Goal: Task Accomplishment & Management: Use online tool/utility

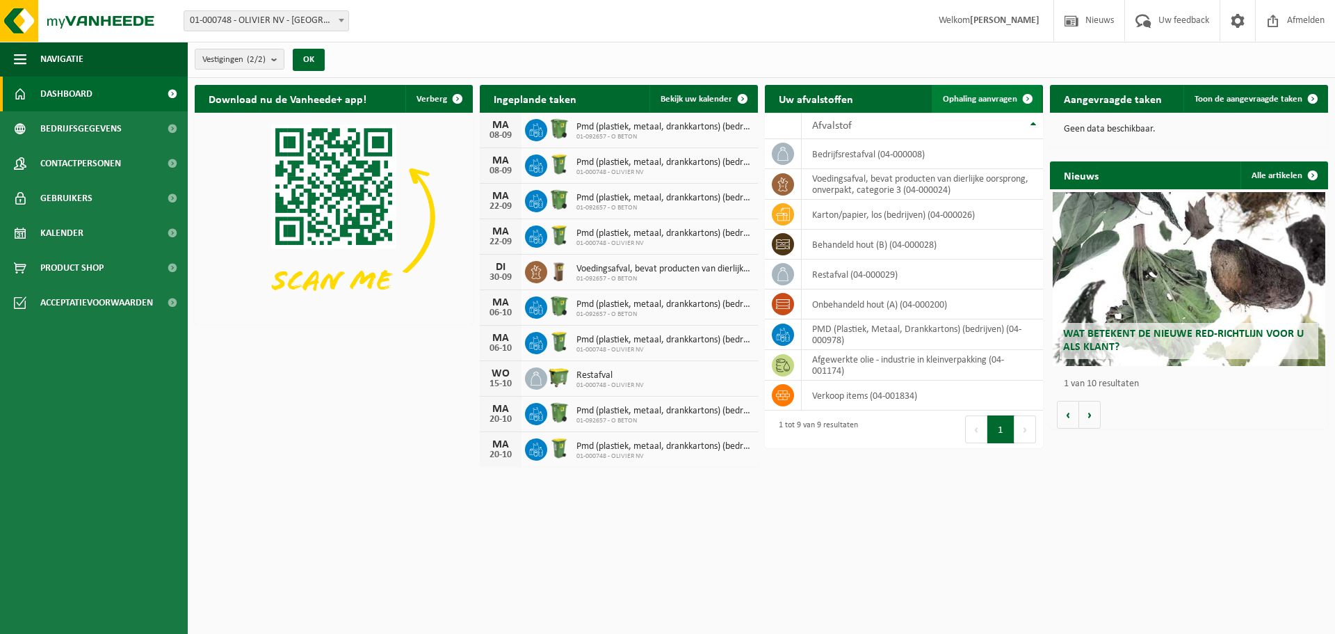
click at [970, 99] on span "Ophaling aanvragen" at bounding box center [980, 99] width 74 height 9
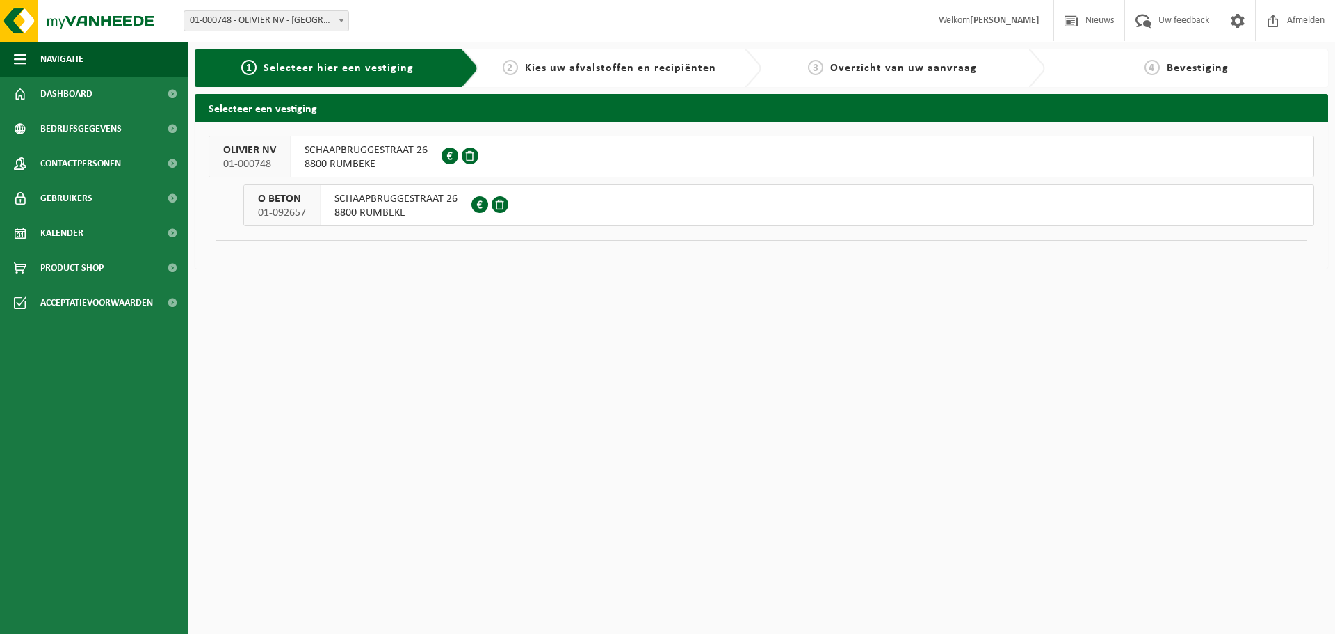
click at [264, 145] on span "OLIVIER NV" at bounding box center [249, 150] width 53 height 14
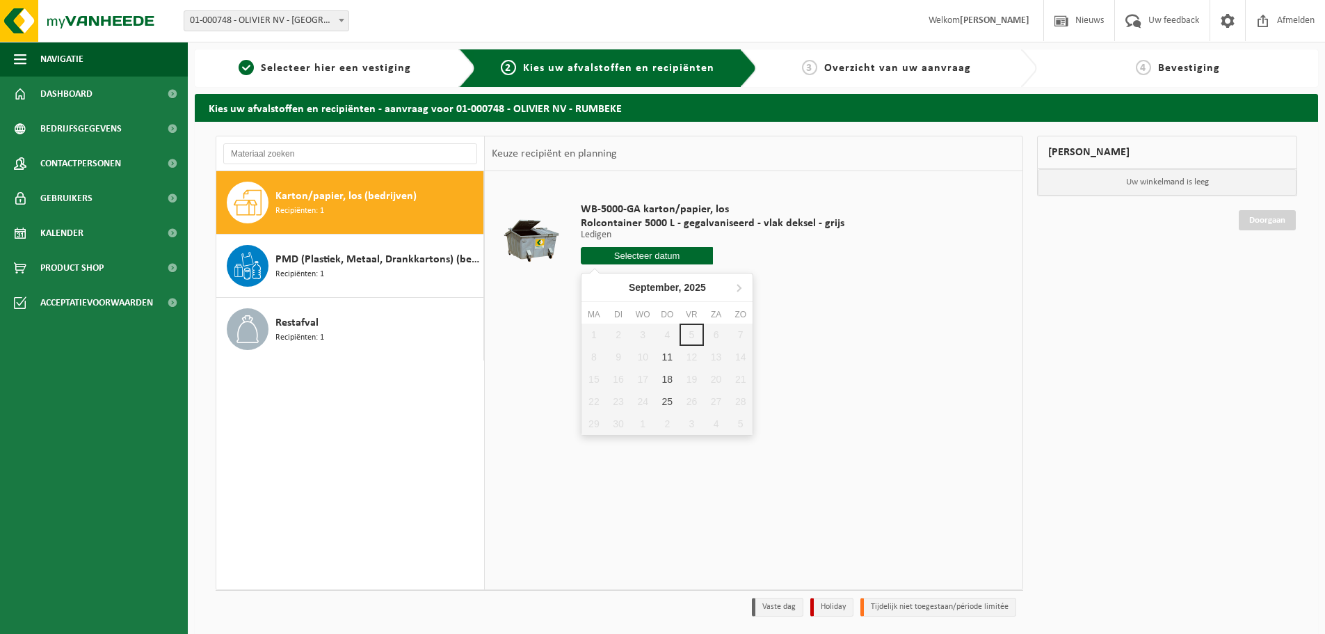
click at [648, 255] on input "text" at bounding box center [647, 255] width 132 height 17
click at [663, 356] on div "11" at bounding box center [667, 357] width 24 height 22
type input "Van 2025-09-11"
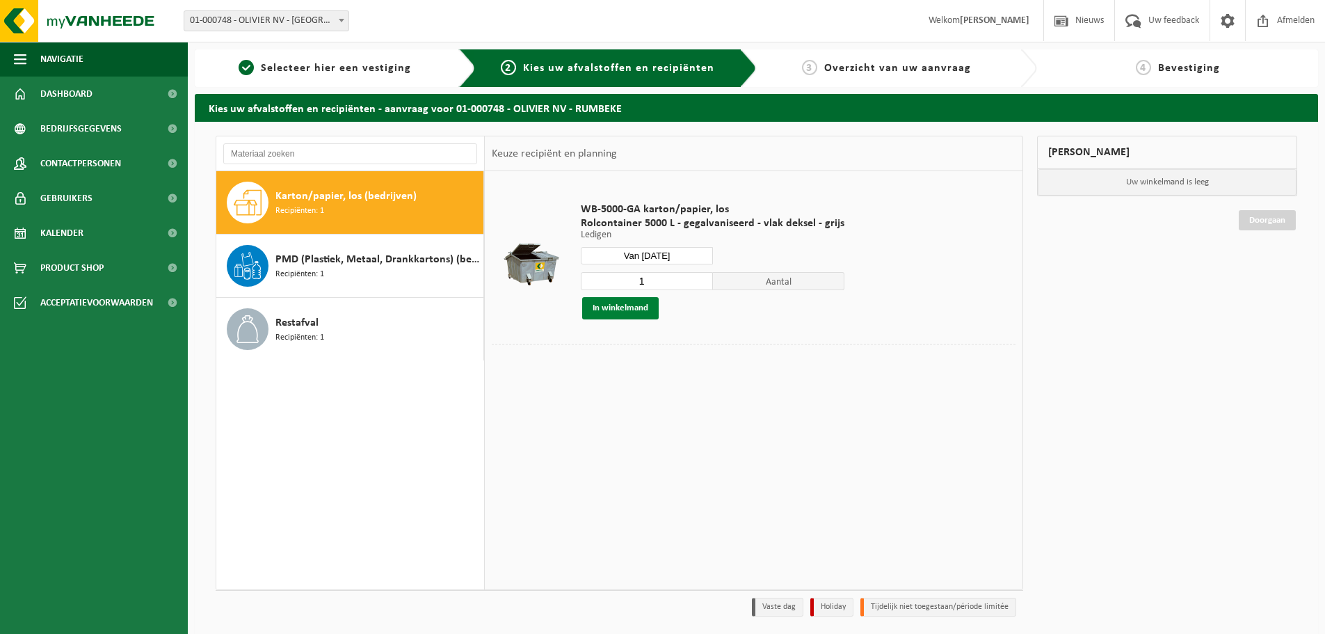
click at [632, 311] on button "In winkelmand" at bounding box center [620, 308] width 77 height 22
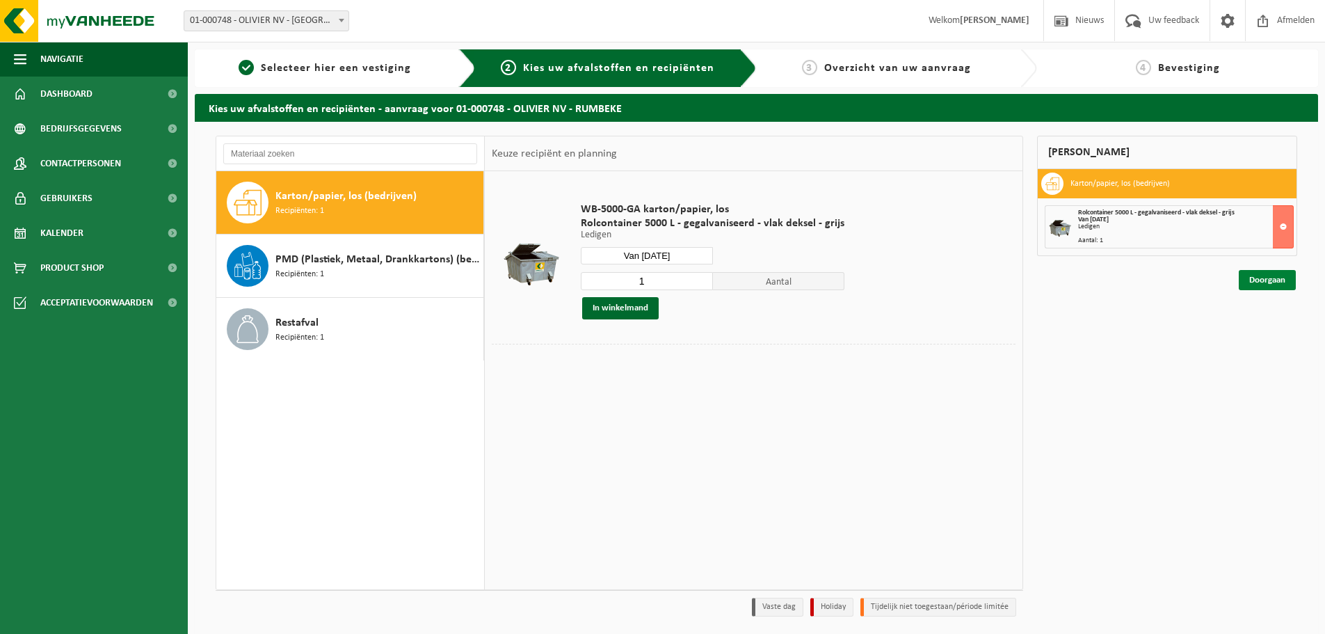
click at [1262, 282] on link "Doorgaan" at bounding box center [1267, 280] width 57 height 20
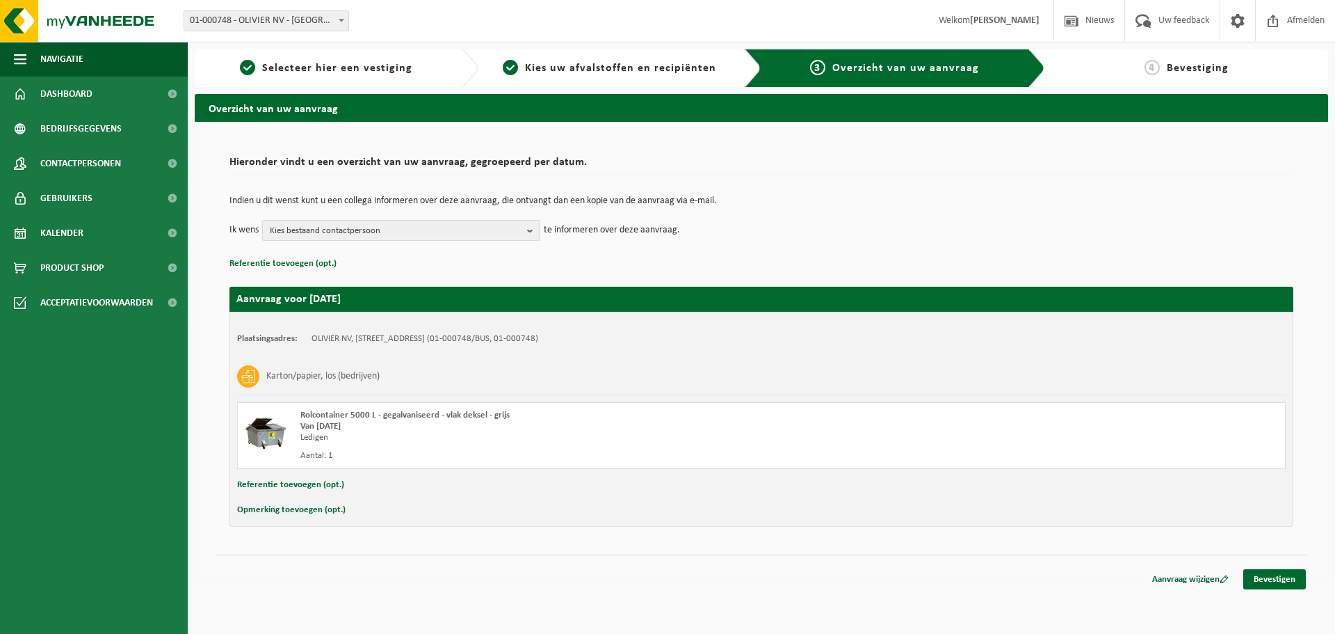
click at [529, 230] on b "button" at bounding box center [533, 229] width 13 height 19
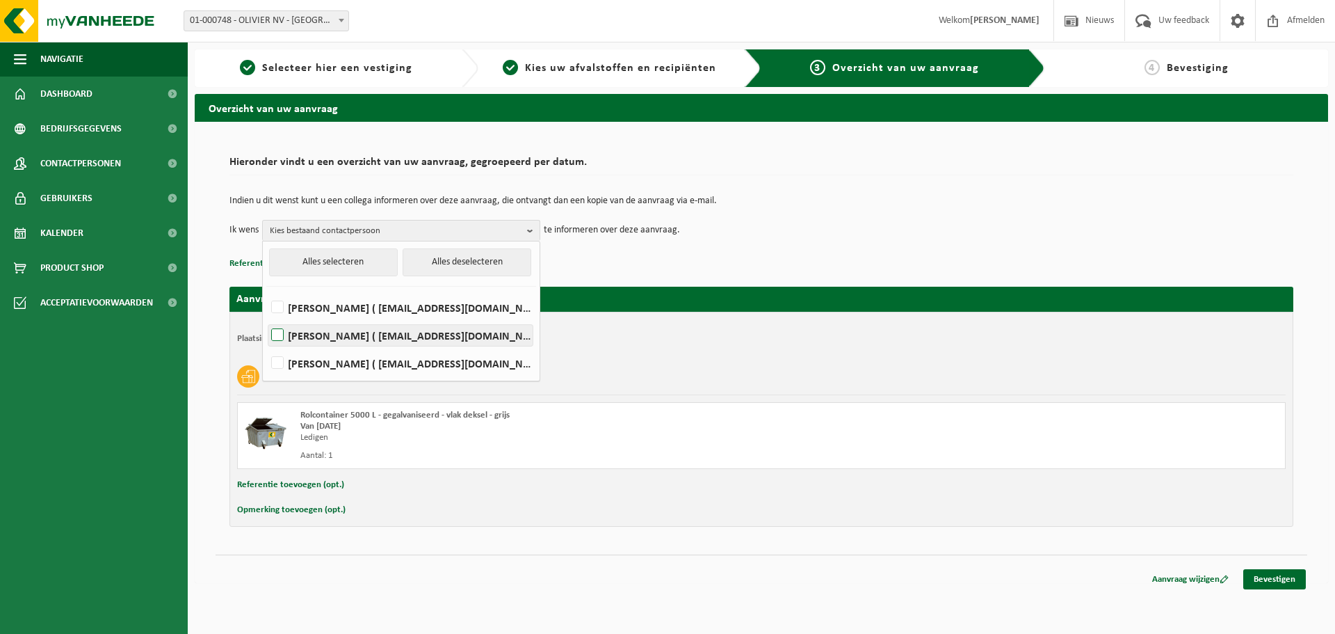
click at [277, 335] on label "PETER NUYTTENS ( magazijn@olivierindustrie.be )" at bounding box center [400, 335] width 264 height 21
click at [266, 318] on input "PETER NUYTTENS ( magazijn@olivierindustrie.be )" at bounding box center [266, 317] width 1 height 1
checkbox input "true"
click at [1260, 580] on link "Bevestigen" at bounding box center [1275, 579] width 63 height 20
